Goal: Transaction & Acquisition: Purchase product/service

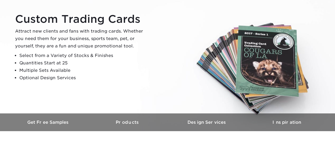
scroll to position [79, 0]
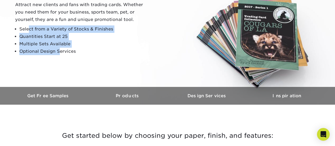
drag, startPoint x: 28, startPoint y: 30, endPoint x: 60, endPoint y: 48, distance: 36.0
click at [60, 48] on ul "Select from a Variety of Stocks & Finishes Quantities Start at 25 Multiple Sets…" at bounding box center [81, 40] width 132 height 30
click at [60, 48] on li "Optional Design Services" at bounding box center [83, 51] width 128 height 7
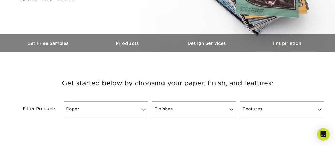
scroll to position [132, 0]
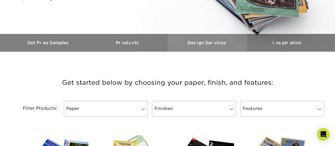
click at [191, 44] on h3 "Design Services" at bounding box center [206, 42] width 79 height 5
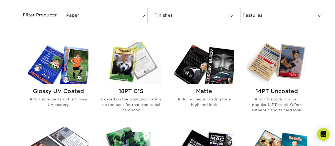
scroll to position [218, 0]
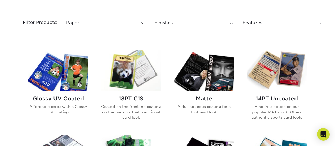
click at [131, 99] on h2 "18PT C1S" at bounding box center [131, 98] width 60 height 6
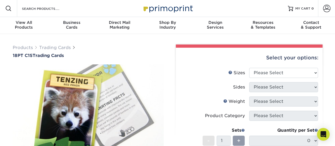
scroll to position [26, 0]
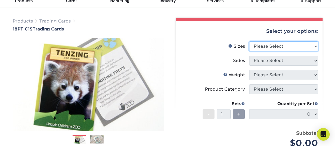
click at [294, 44] on select "Please Select 2.5" x 3.5"" at bounding box center [283, 46] width 69 height 10
select select "2.50x3.50"
click at [249, 41] on select "Please Select 2.5" x 3.5"" at bounding box center [283, 46] width 69 height 10
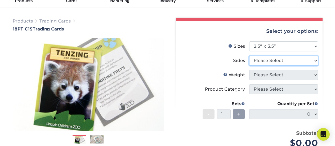
click at [298, 60] on select "Please Select Print Both Sides Print Front Only" at bounding box center [283, 61] width 69 height 10
select select "13abbda7-1d64-4f25-8bb2-c179b224825d"
click at [249, 56] on select "Please Select Print Both Sides Print Front Only" at bounding box center [283, 61] width 69 height 10
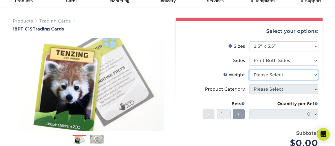
click at [287, 73] on select "Please Select 18PT C1S" at bounding box center [283, 75] width 69 height 10
select select "18PTC1S"
click at [249, 70] on select "Please Select 18PT C1S" at bounding box center [283, 75] width 69 height 10
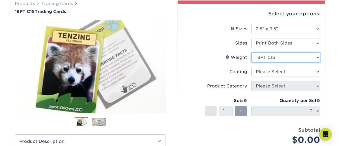
scroll to position [53, 0]
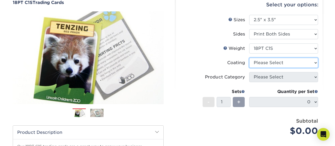
click at [287, 60] on select at bounding box center [283, 63] width 69 height 10
select select "1e8116af-acfc-44b1-83dc-8181aa338834"
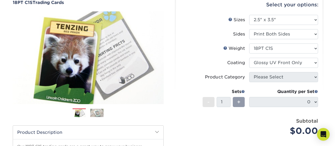
click at [249, 58] on select at bounding box center [283, 63] width 69 height 10
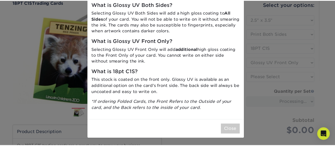
scroll to position [27, 0]
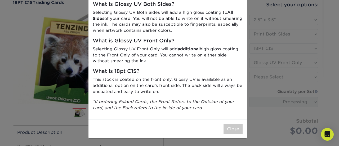
click at [152, 76] on div "What is Glossy UV Both Sides? Selecting Glossy UV Both Sides will add a high gl…" at bounding box center [167, 58] width 158 height 122
click at [230, 129] on button "Close" at bounding box center [232, 129] width 19 height 10
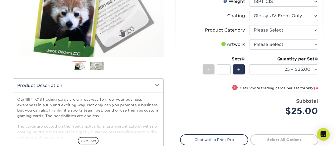
scroll to position [106, 0]
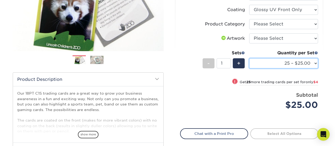
click at [311, 62] on select "25 – $25.00 50 – $29.00 75 – $37.00 100 – $41.00 250 – $48.00 500 – $58.00 1000…" at bounding box center [283, 63] width 69 height 10
select select "500 – $58.00"
click at [249, 58] on select "25 – $25.00 50 – $29.00 75 – $37.00 100 – $41.00 250 – $48.00 500 – $58.00 1000…" at bounding box center [283, 63] width 69 height 10
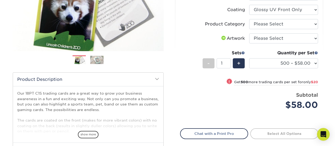
click at [210, 102] on div "Price per set $58.00" at bounding box center [214, 101] width 69 height 20
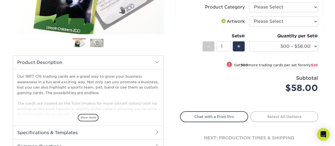
scroll to position [132, 0]
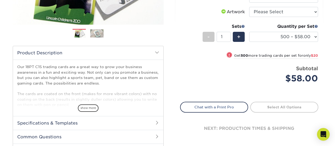
click at [158, 52] on span at bounding box center [157, 52] width 4 height 4
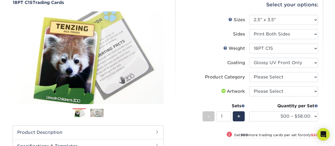
scroll to position [79, 0]
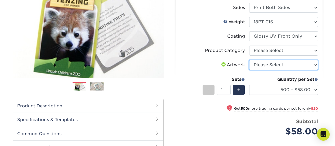
click at [267, 62] on select "Please Select I will upload files I need a design - $100" at bounding box center [283, 65] width 69 height 10
select select "upload"
click at [249, 60] on select "Please Select I will upload files I need a design - $100" at bounding box center [283, 65] width 69 height 10
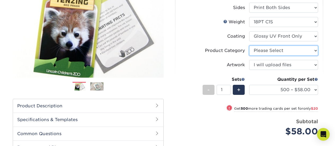
click at [272, 50] on select "Please Select Trading Cards" at bounding box center [283, 50] width 69 height 10
select select "c2f9bce9-36c2-409d-b101-c29d9d031e18"
click at [249, 45] on select "Please Select Trading Cards" at bounding box center [283, 50] width 69 height 10
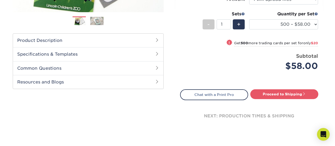
scroll to position [159, 0]
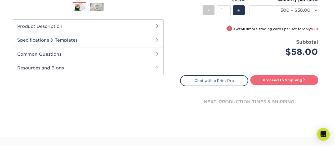
click at [280, 84] on link "Proceed to Shipping" at bounding box center [284, 80] width 68 height 10
type input "Set 1"
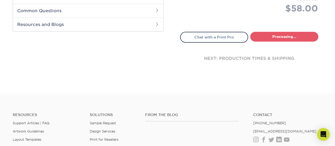
select select "83486e31-025a-419b-9d13-e628b4ff6c11"
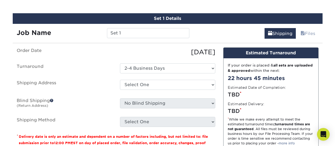
scroll to position [275, 0]
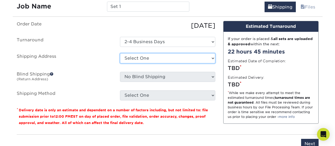
click at [158, 60] on select "Select One + Add New Address - Login" at bounding box center [167, 58] width 95 height 10
click at [78, 70] on ul "Order Date [DATE] [GEOGRAPHIC_DATA] Select One 2-4 Business Days Shipping Addre…" at bounding box center [116, 60] width 198 height 79
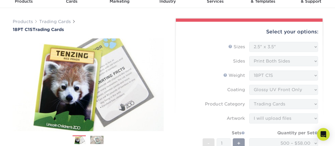
scroll to position [0, 0]
